Goal: Find contact information: Find contact information

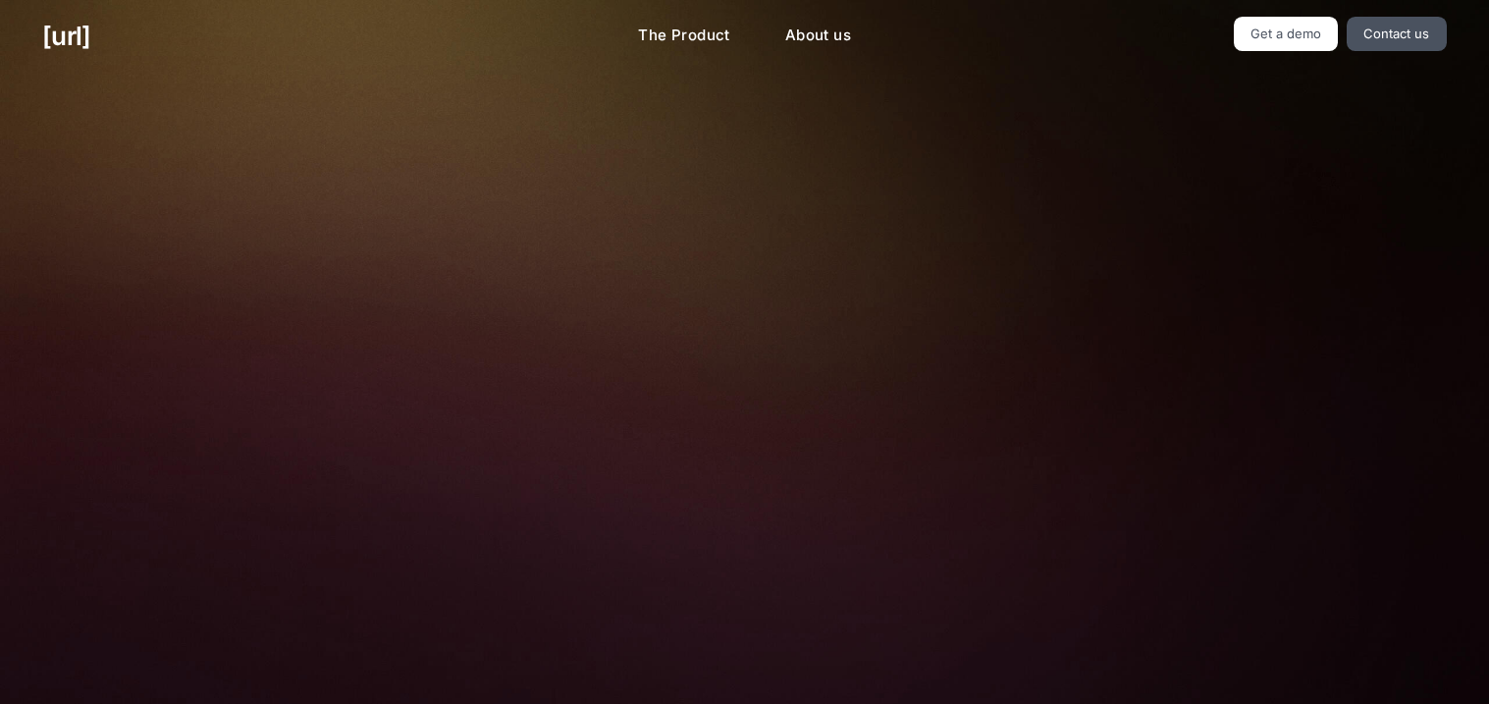
click at [313, 542] on div "Turn your cameras into AI agents for better retail performance Your cameras see…" at bounding box center [744, 662] width 884 height 1178
click at [712, 26] on link "The Product" at bounding box center [684, 36] width 124 height 38
click at [829, 37] on link "About us" at bounding box center [817, 36] width 97 height 38
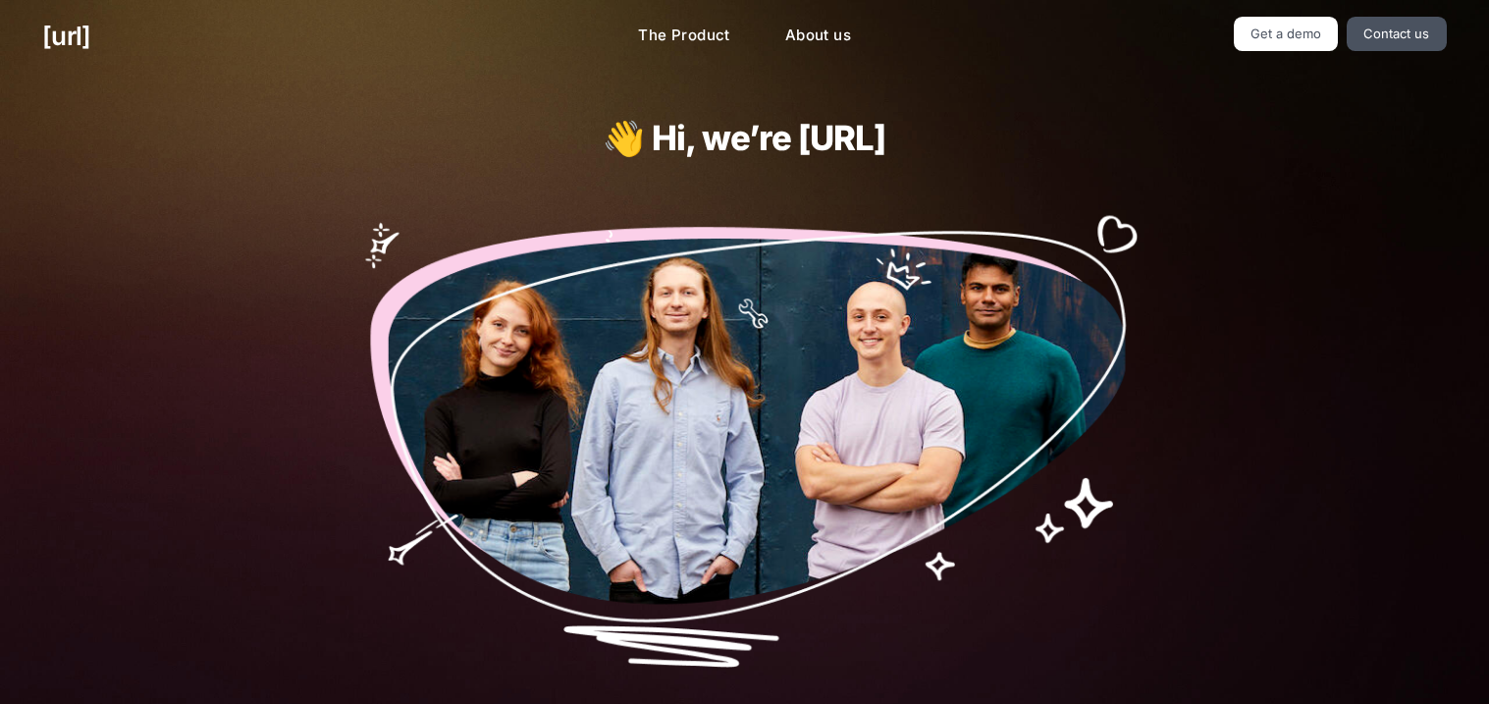
click at [757, 293] on img at bounding box center [744, 431] width 800 height 469
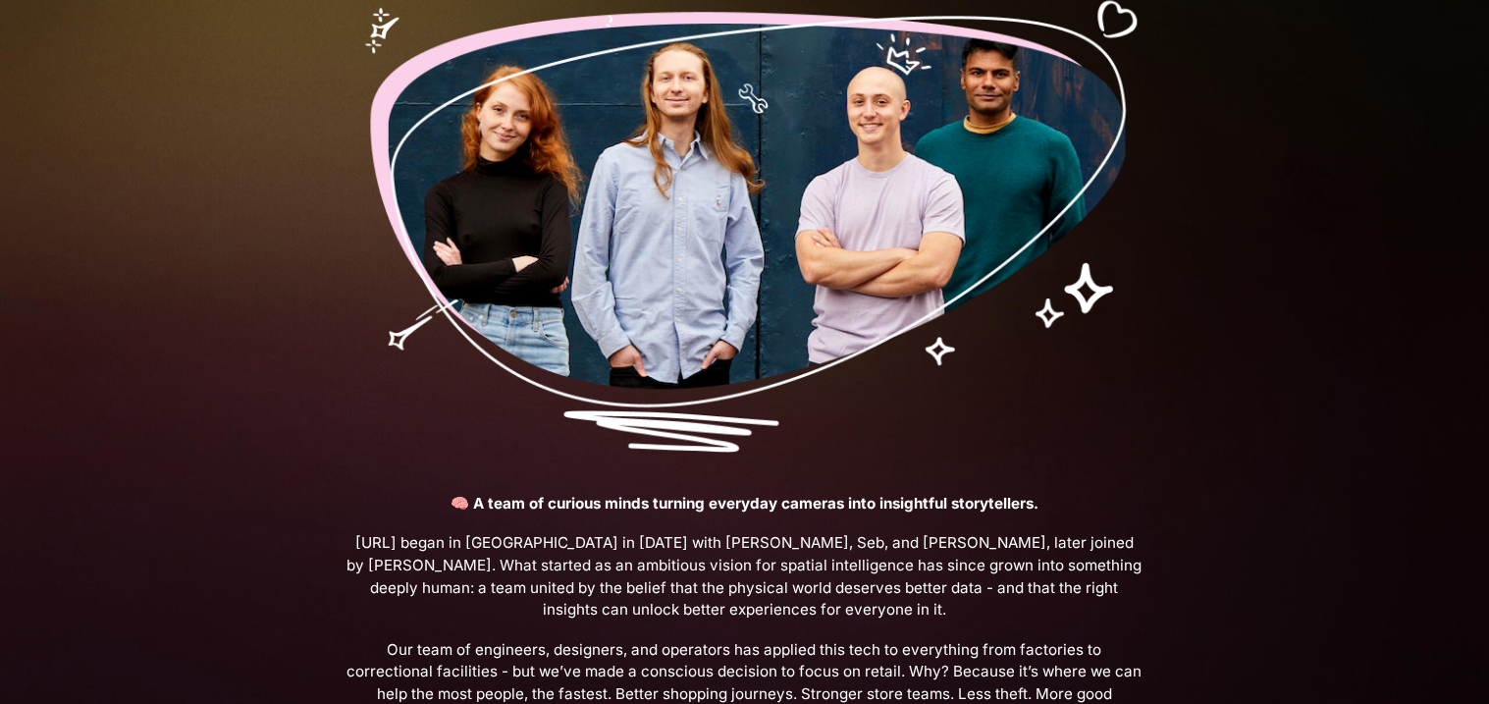
scroll to position [734, 0]
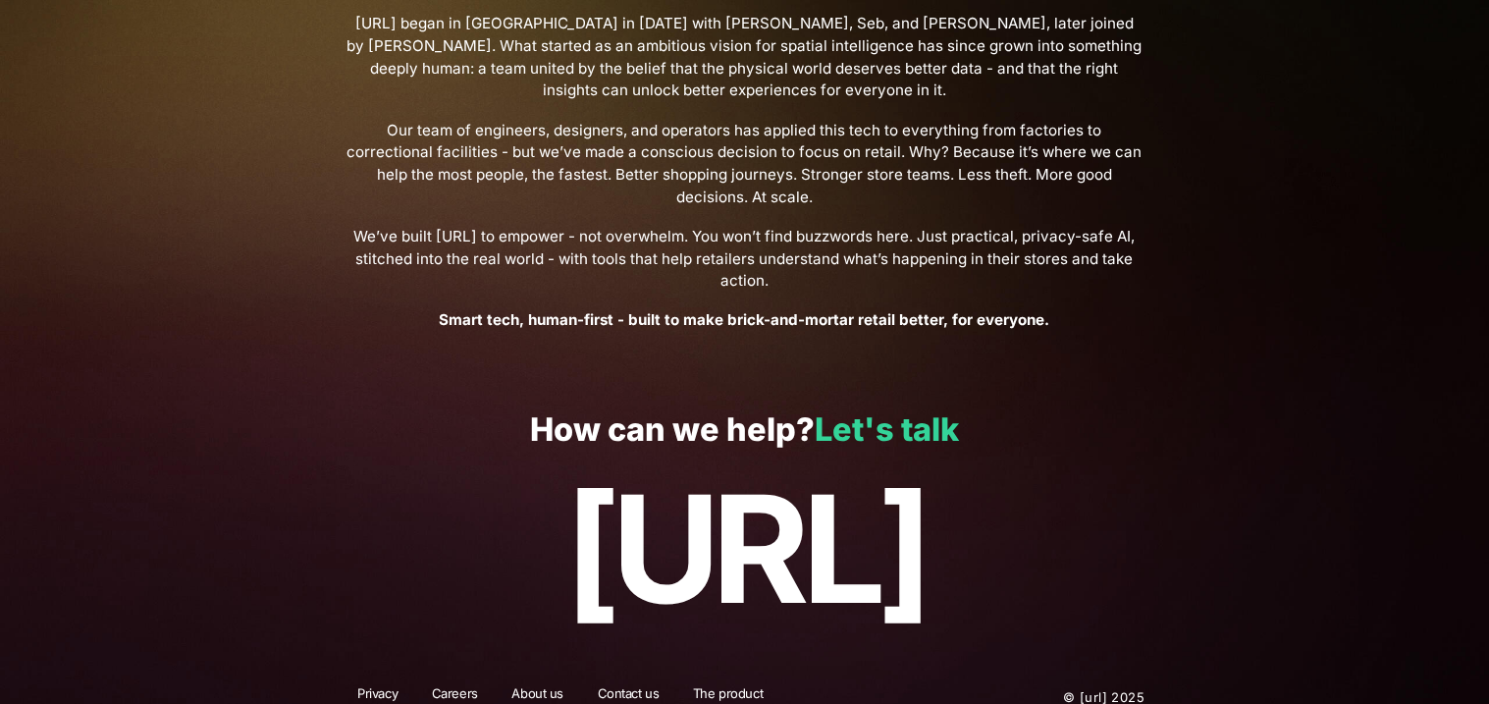
click at [882, 418] on link "Let's talk" at bounding box center [886, 429] width 144 height 38
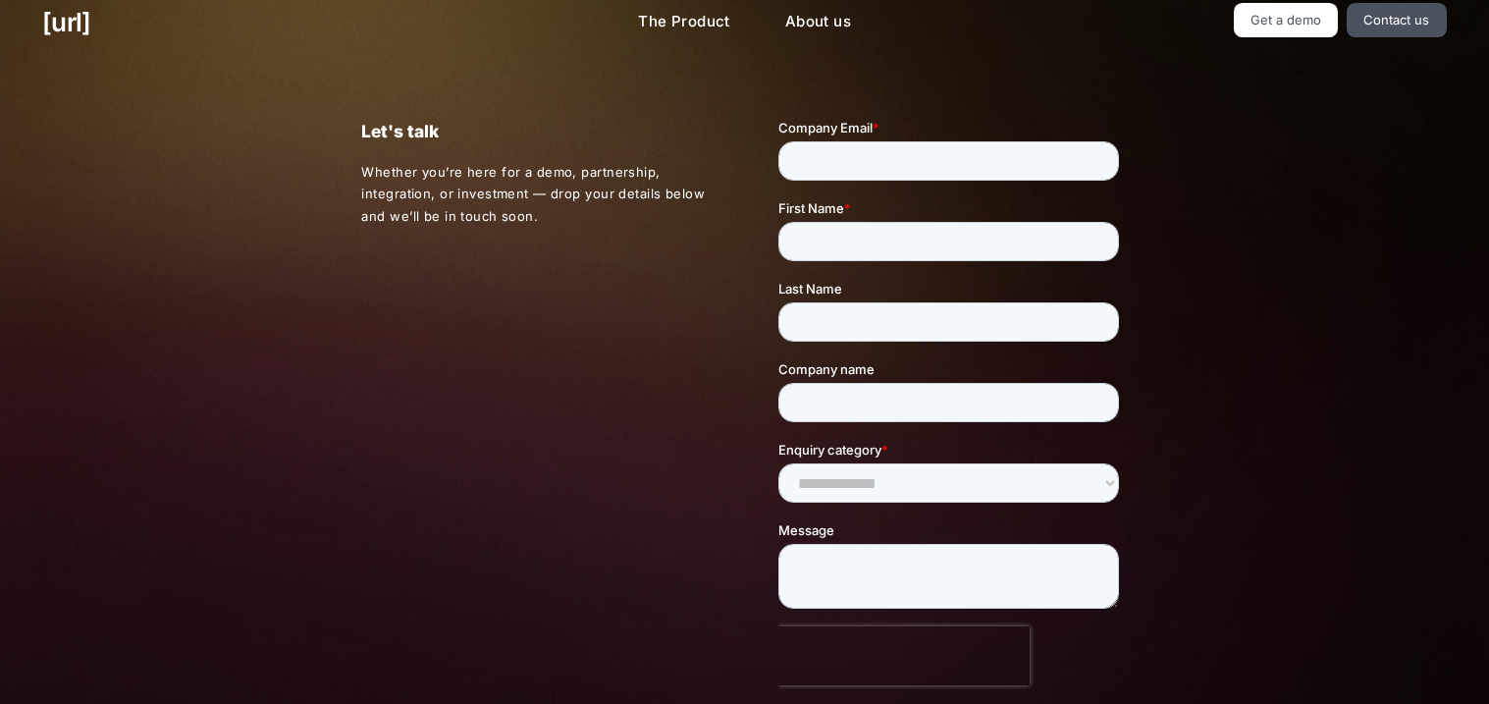
scroll to position [15, 0]
